Goal: Information Seeking & Learning: Learn about a topic

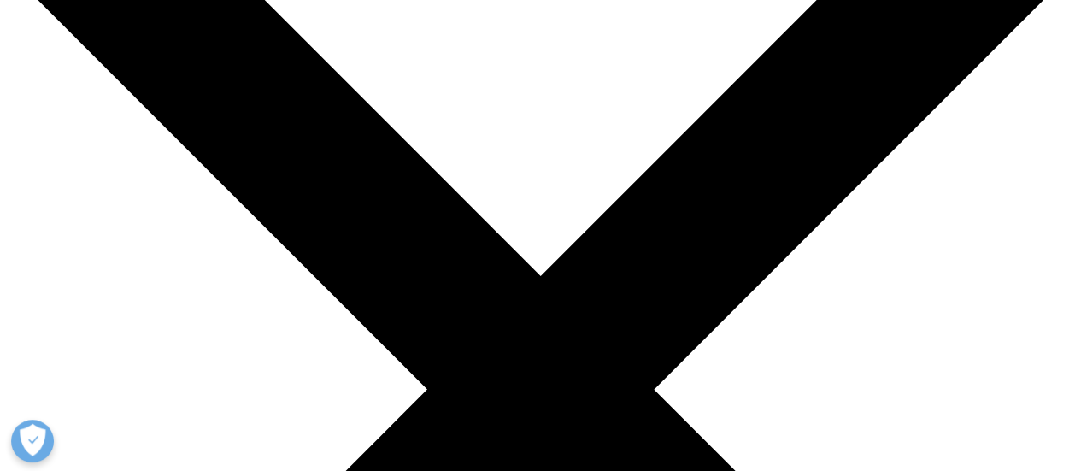
scroll to position [171, 0]
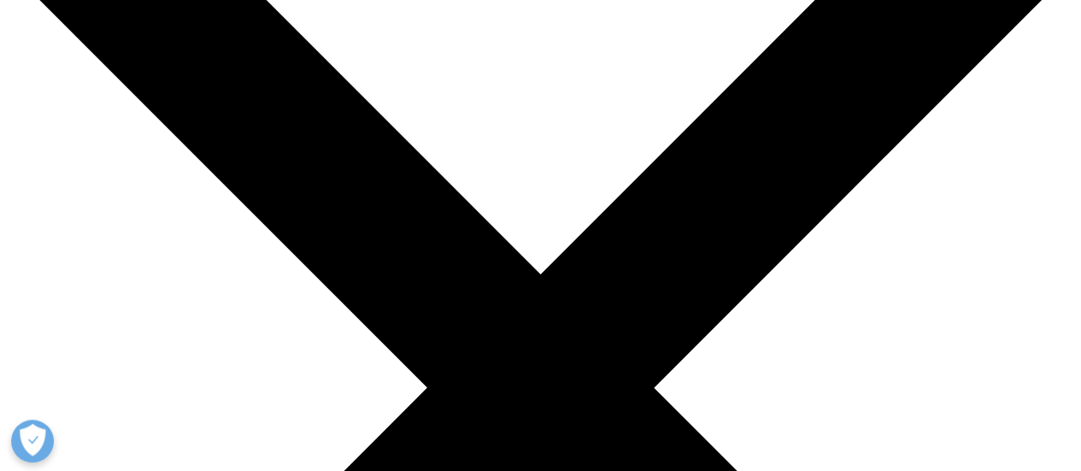
drag, startPoint x: 320, startPoint y: 375, endPoint x: 338, endPoint y: 384, distance: 19.9
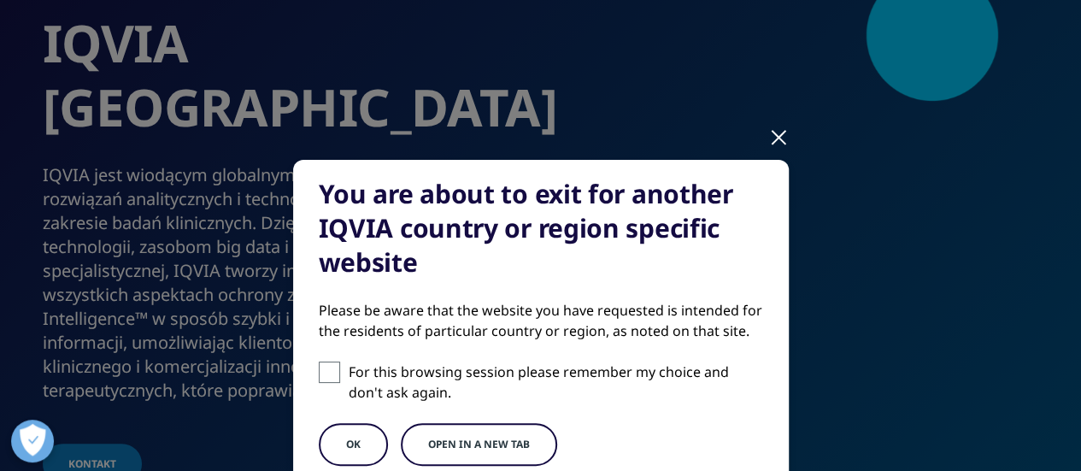
click at [321, 375] on span at bounding box center [329, 371] width 21 height 21
click at [321, 375] on input "For this browsing session please remember my choice and don't ask again." at bounding box center [329, 371] width 21 height 21
checkbox input "true"
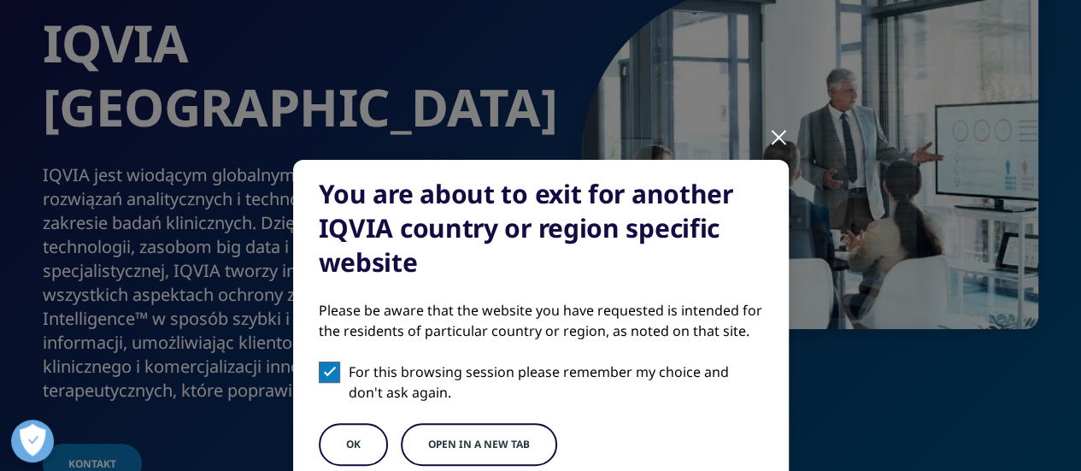
click at [431, 448] on button "Open in a new tab" at bounding box center [479, 444] width 156 height 43
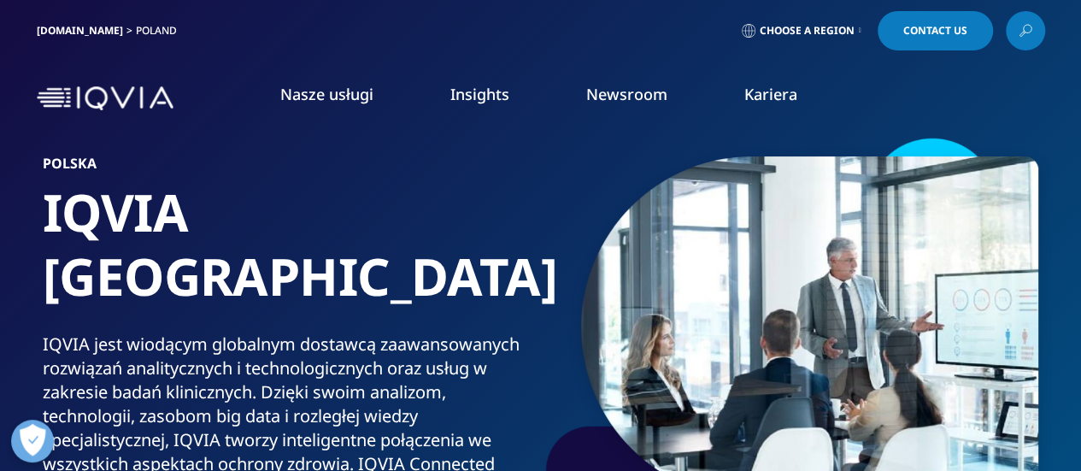
scroll to position [0, 0]
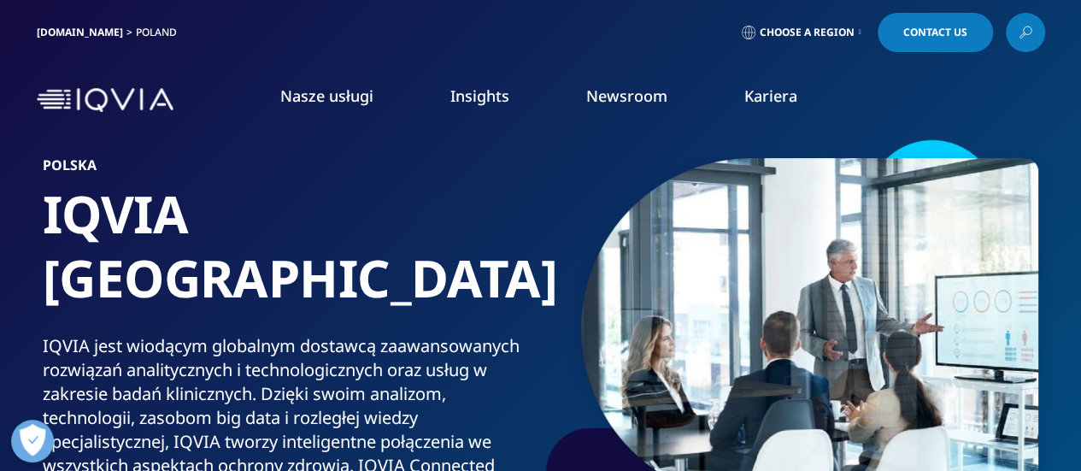
click at [771, 103] on link "Kariera" at bounding box center [770, 95] width 53 height 21
click at [771, 92] on link "Kariera" at bounding box center [770, 95] width 53 height 21
click at [637, 423] on link "ZNAJDŹ OFERTĘ" at bounding box center [646, 430] width 168 height 15
